Goal: Obtain resource: Obtain resource

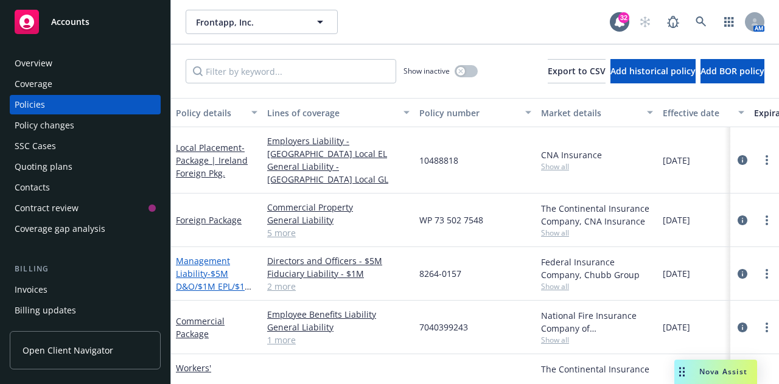
scroll to position [44, 0]
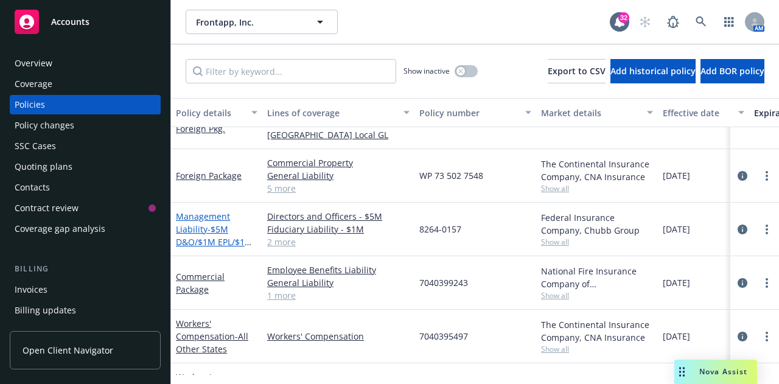
click at [192, 211] on link "Management Liability - $5M D&O/$1M EPL/$1M FID/$1M Crime" at bounding box center [214, 236] width 77 height 50
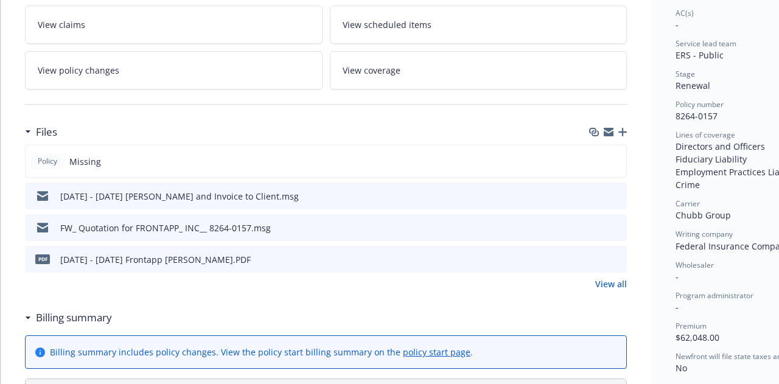
scroll to position [215, 0]
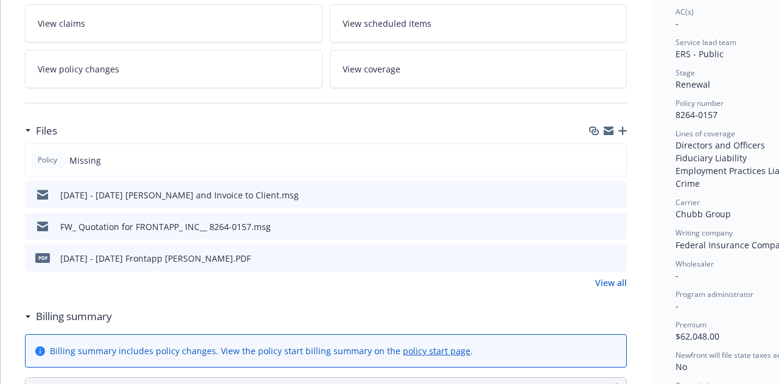
click at [615, 257] on icon "preview file" at bounding box center [615, 257] width 11 height 9
